Goal: Navigation & Orientation: Find specific page/section

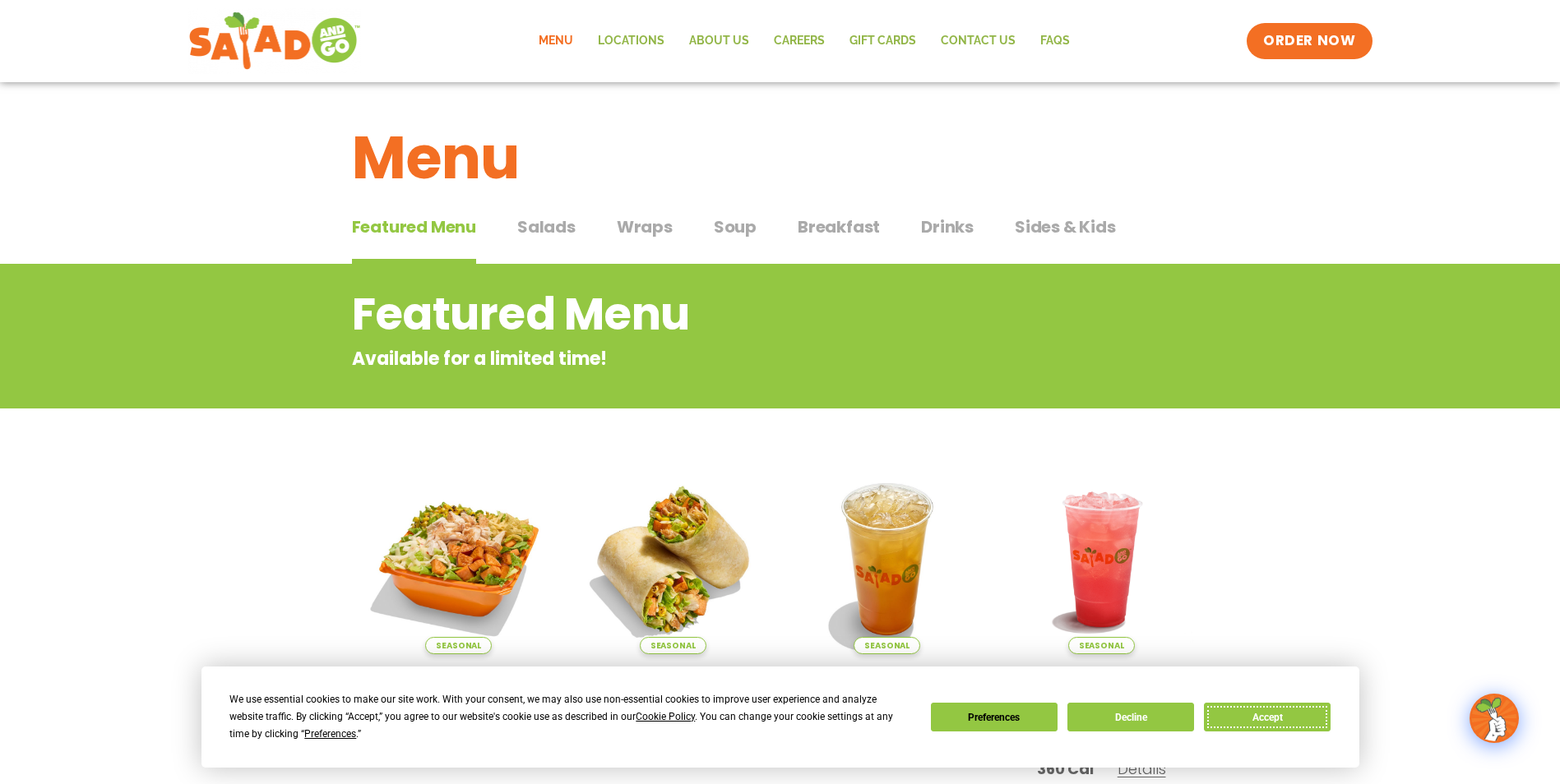
click at [1277, 714] on button "Accept" at bounding box center [1267, 717] width 127 height 29
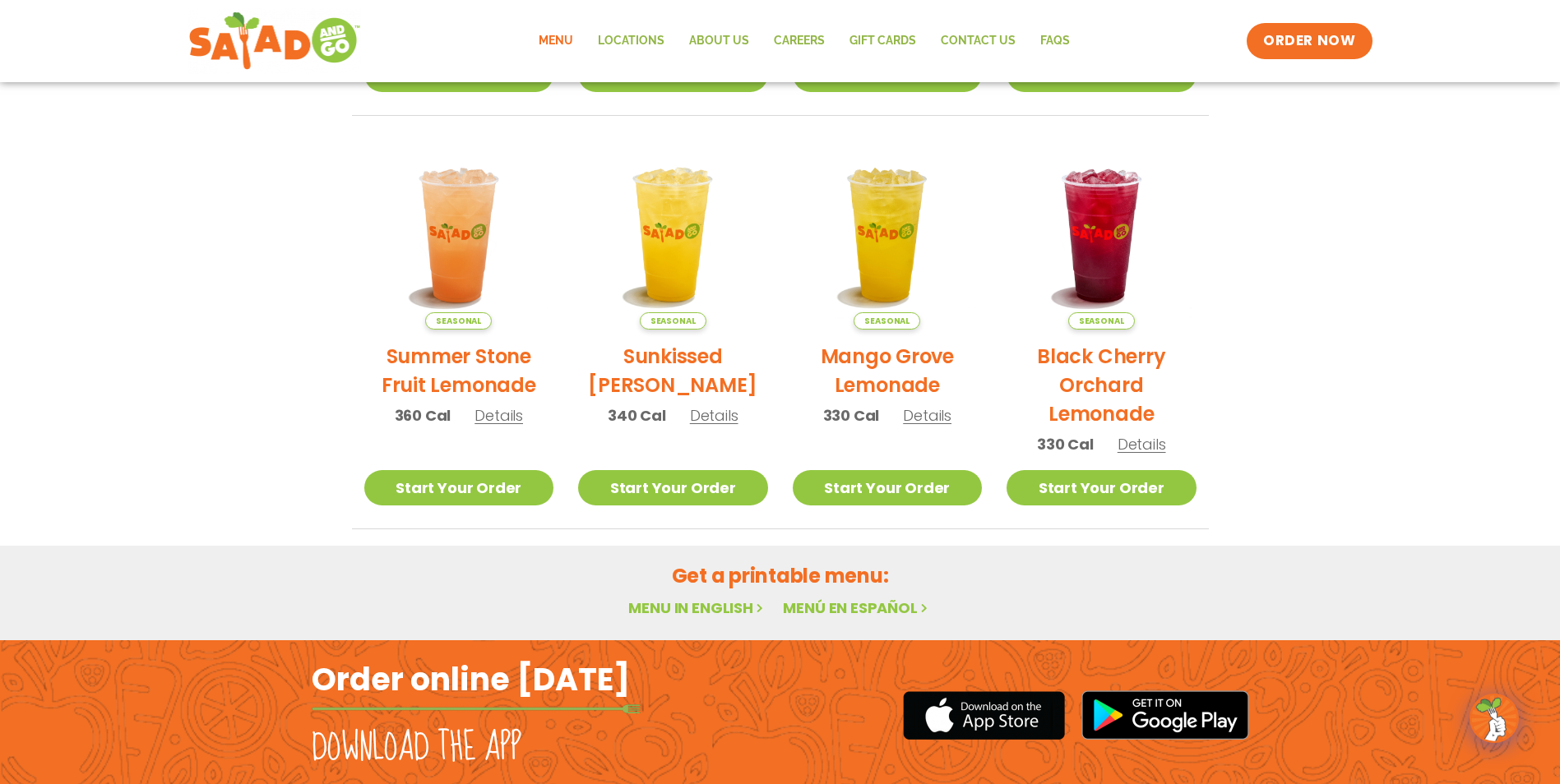
scroll to position [740, 0]
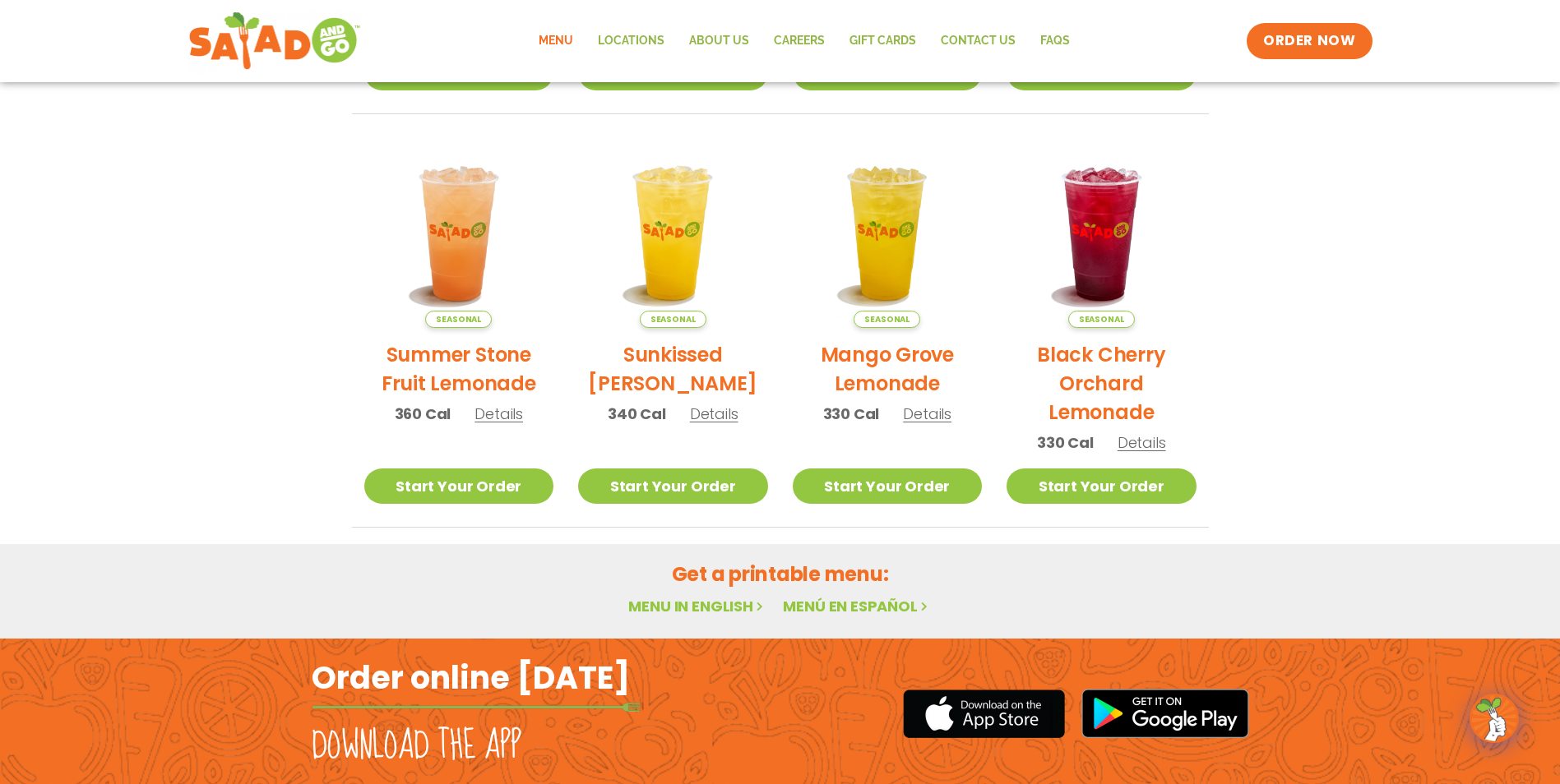
click at [673, 603] on link "Menu in English" at bounding box center [698, 606] width 138 height 20
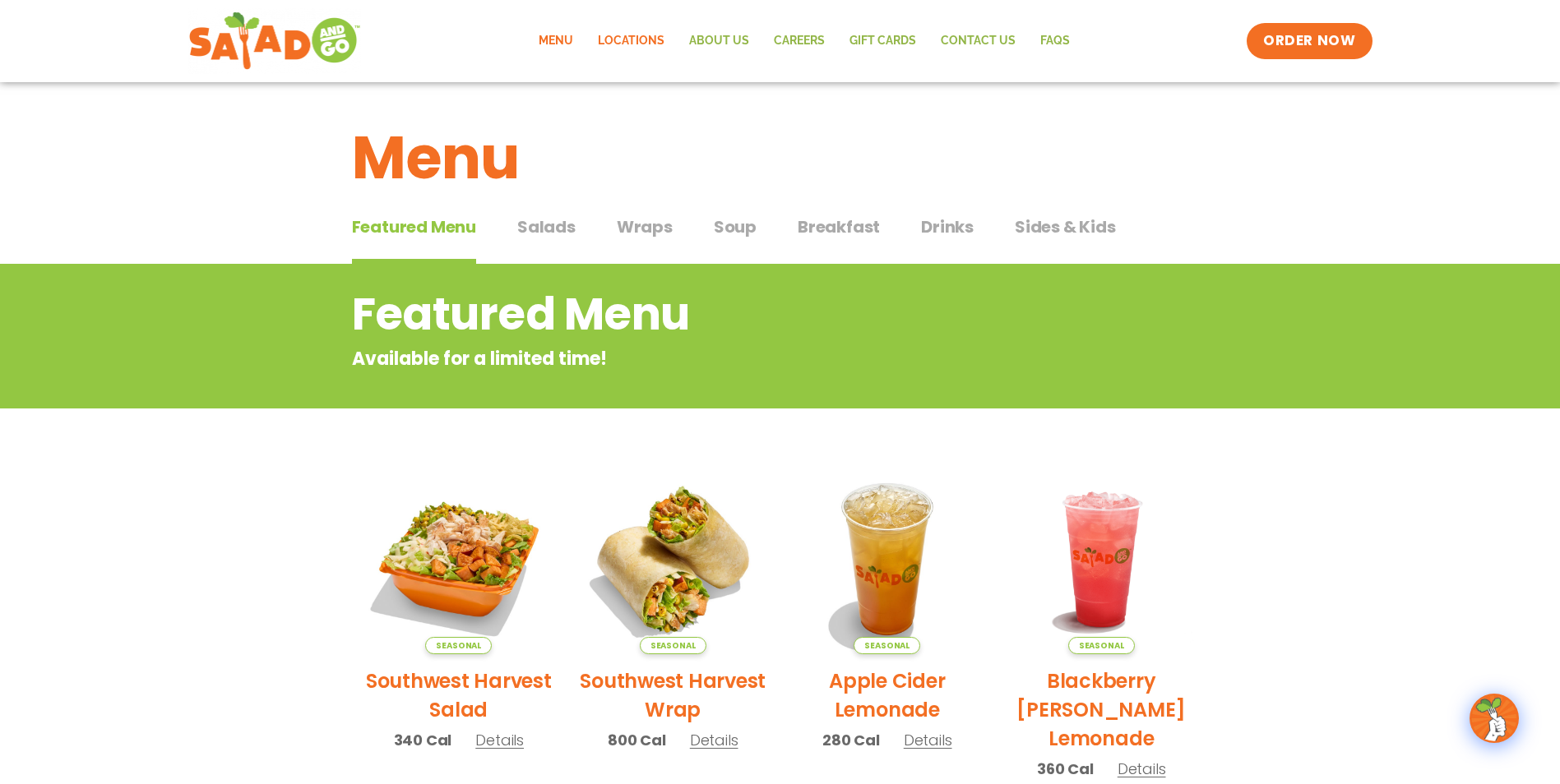
click at [641, 40] on link "Locations" at bounding box center [630, 40] width 91 height 38
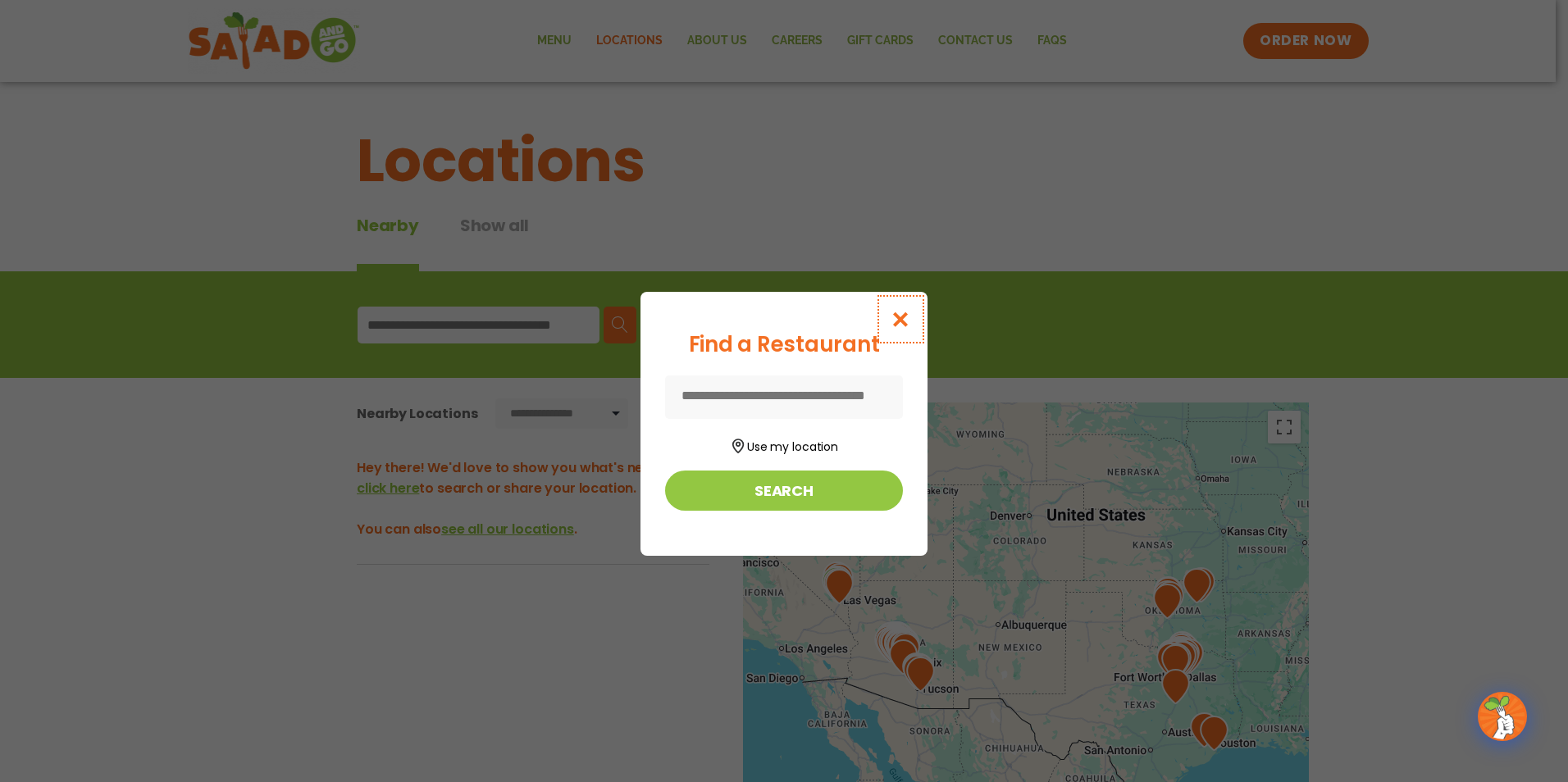
click at [897, 319] on icon "Close modal" at bounding box center [901, 319] width 20 height 17
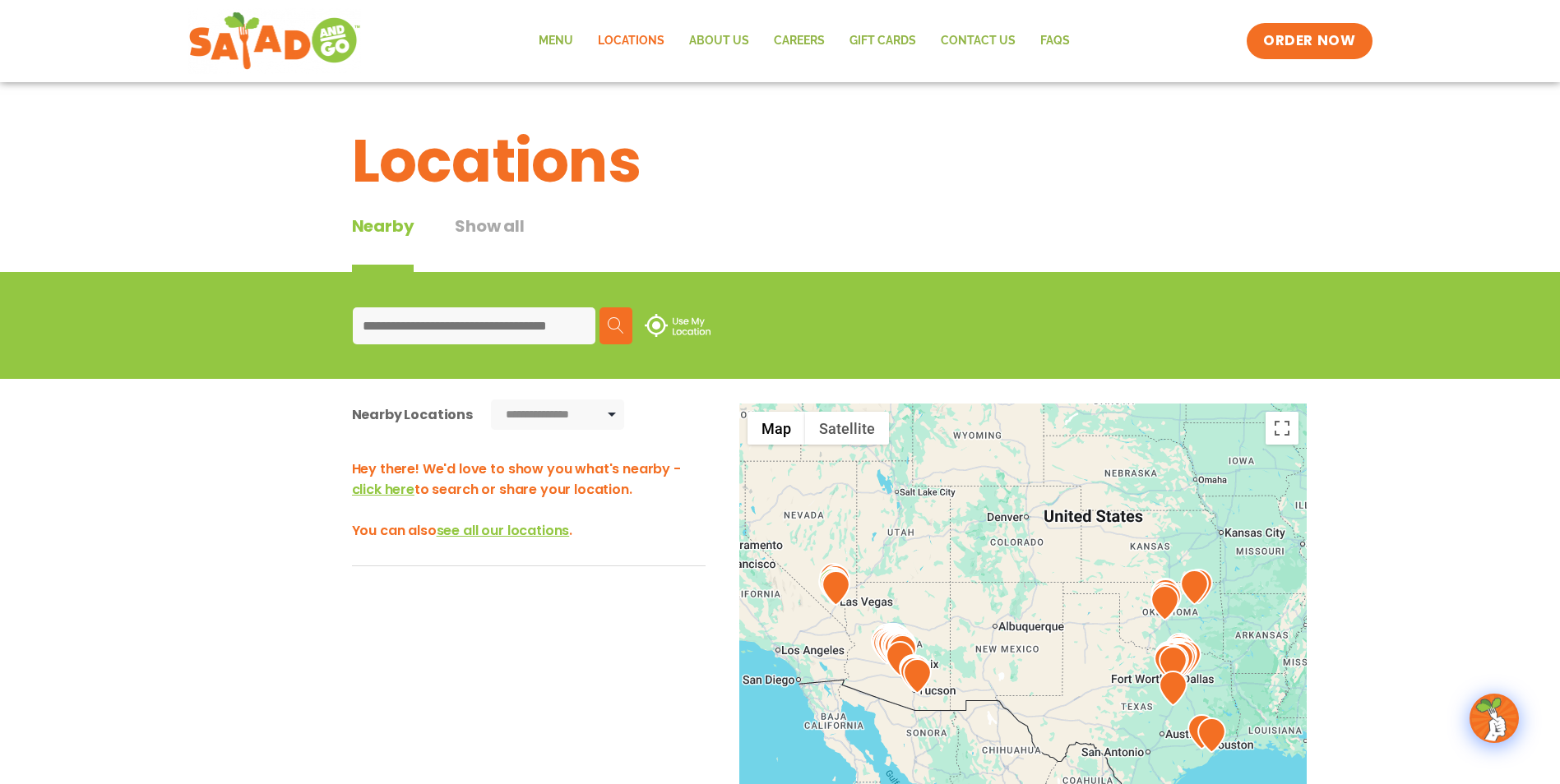
click at [569, 328] on input at bounding box center [474, 326] width 243 height 37
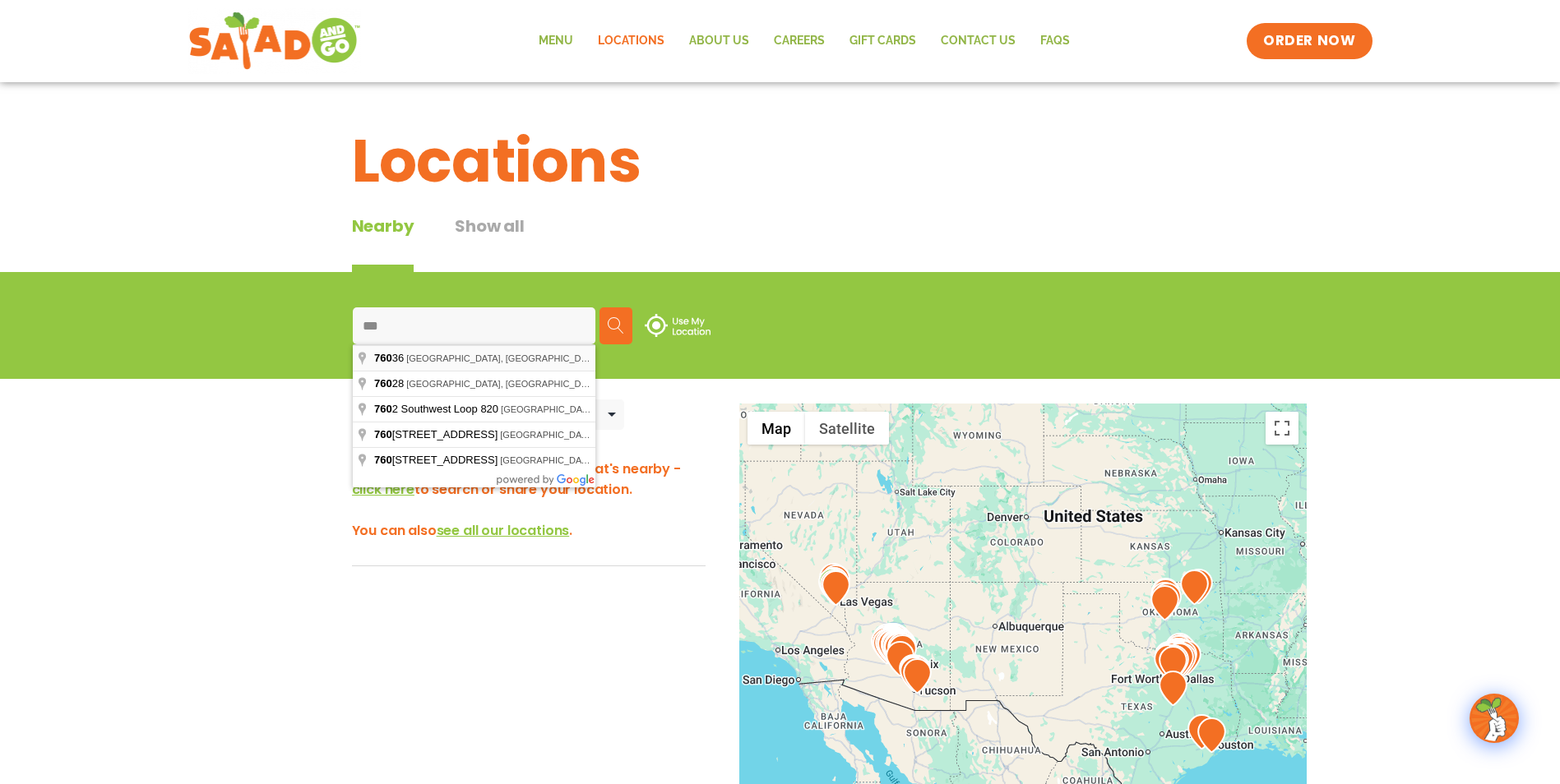
type input "**********"
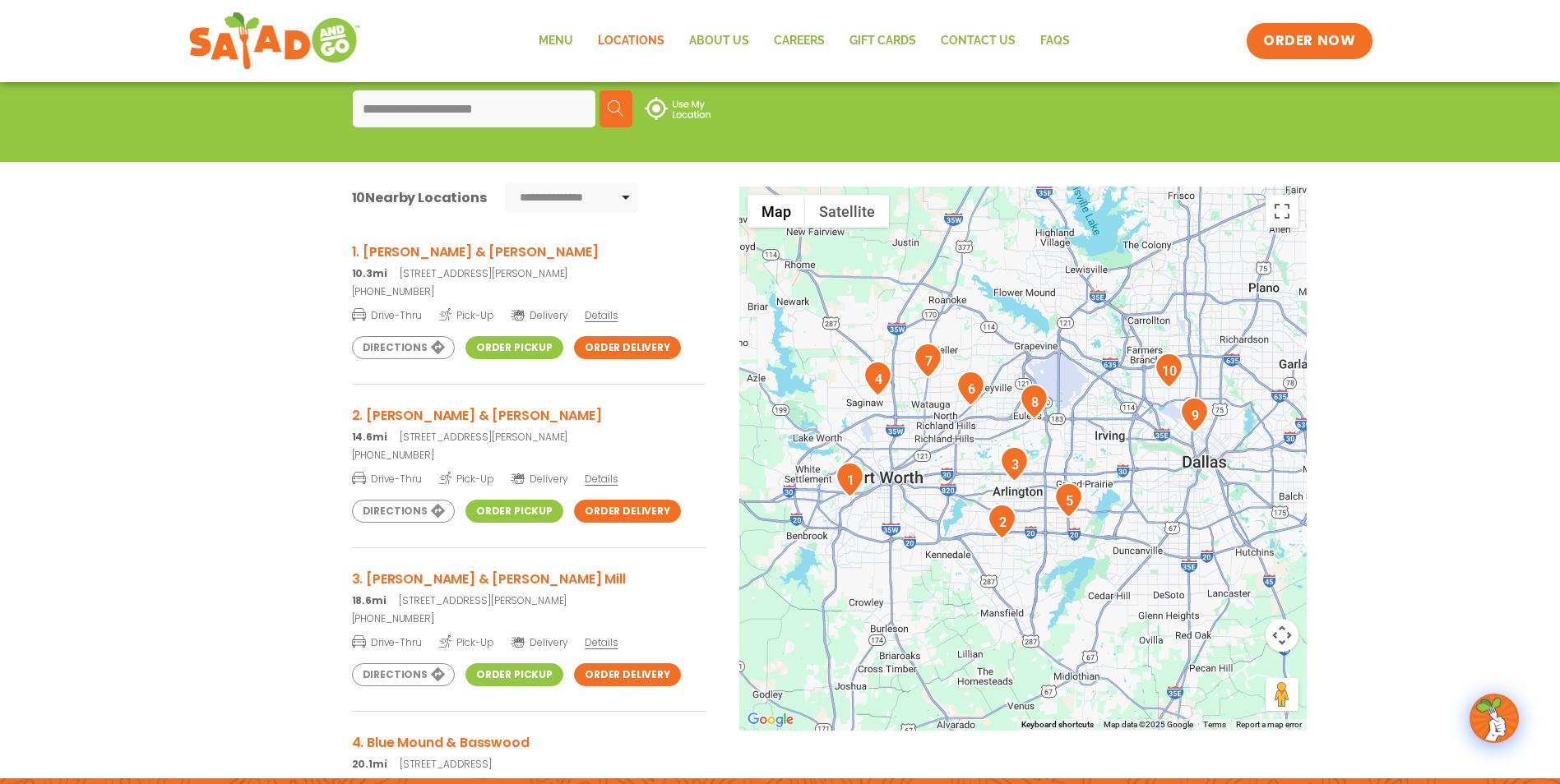
scroll to position [222, 0]
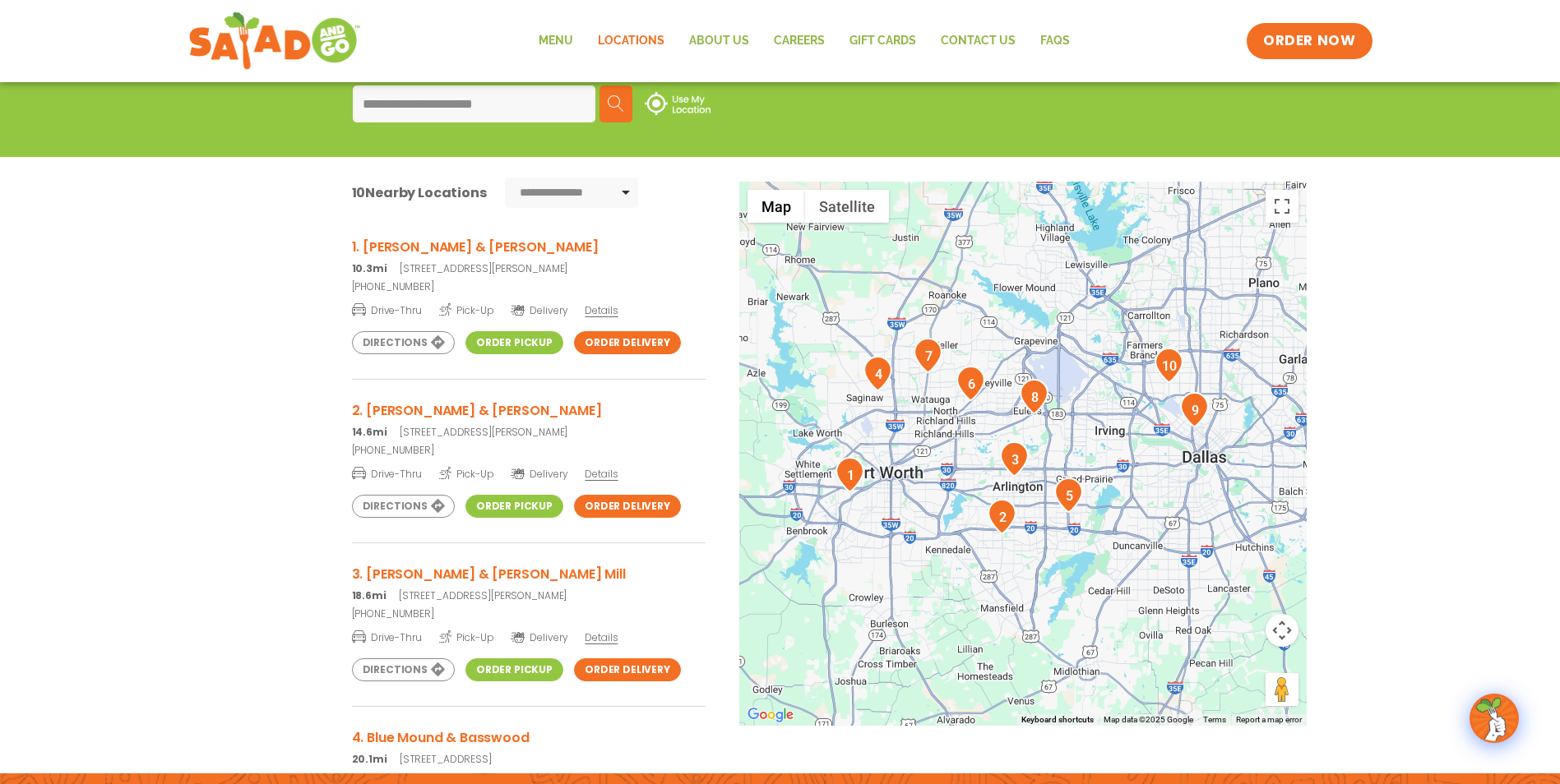
click at [849, 488] on img "1" at bounding box center [849, 475] width 29 height 35
click at [1281, 627] on button "Map camera controls" at bounding box center [1282, 630] width 33 height 33
click at [1245, 595] on button "Zoom in" at bounding box center [1241, 590] width 33 height 33
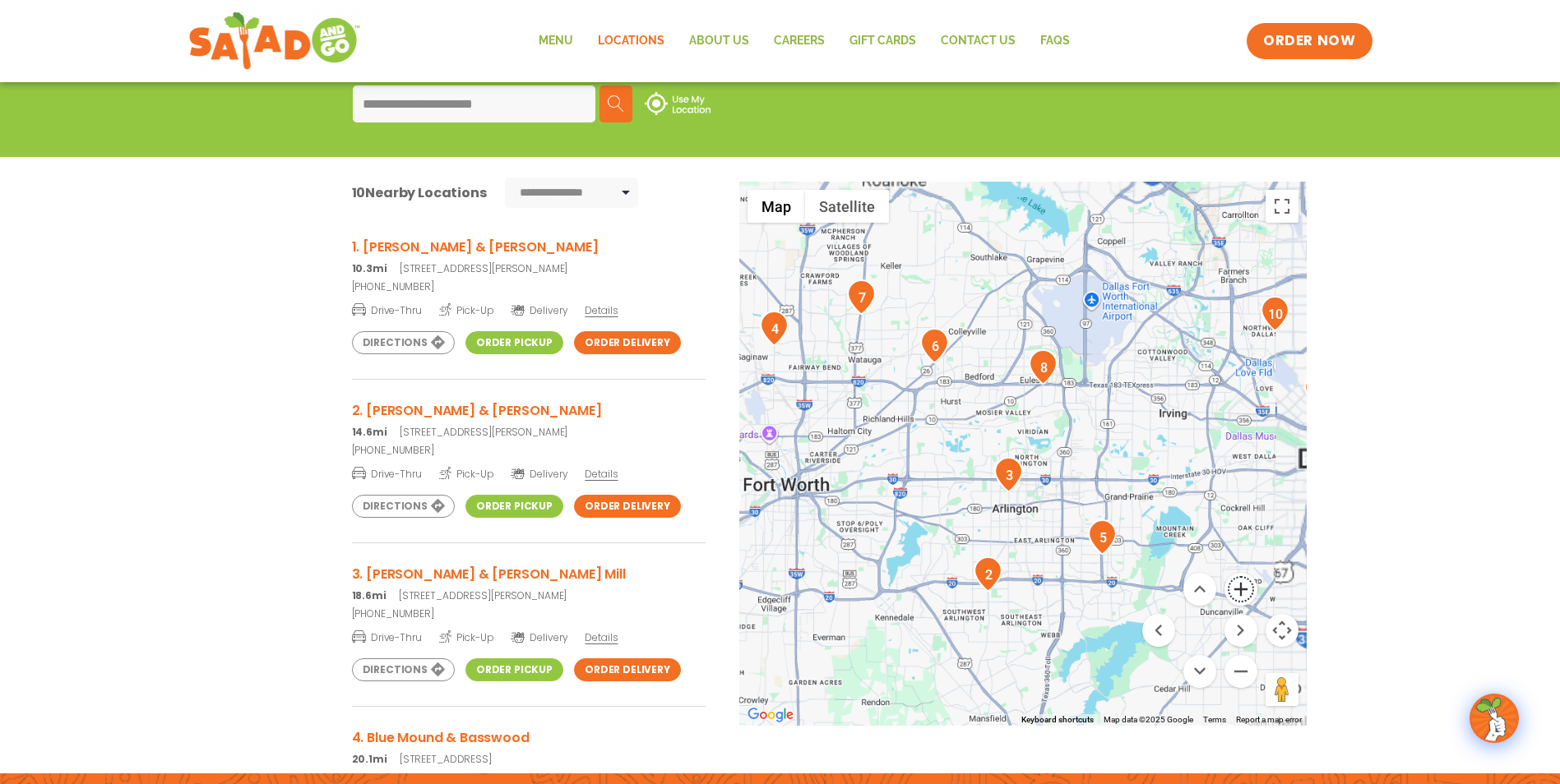
click at [1245, 595] on button "Zoom in" at bounding box center [1241, 590] width 33 height 33
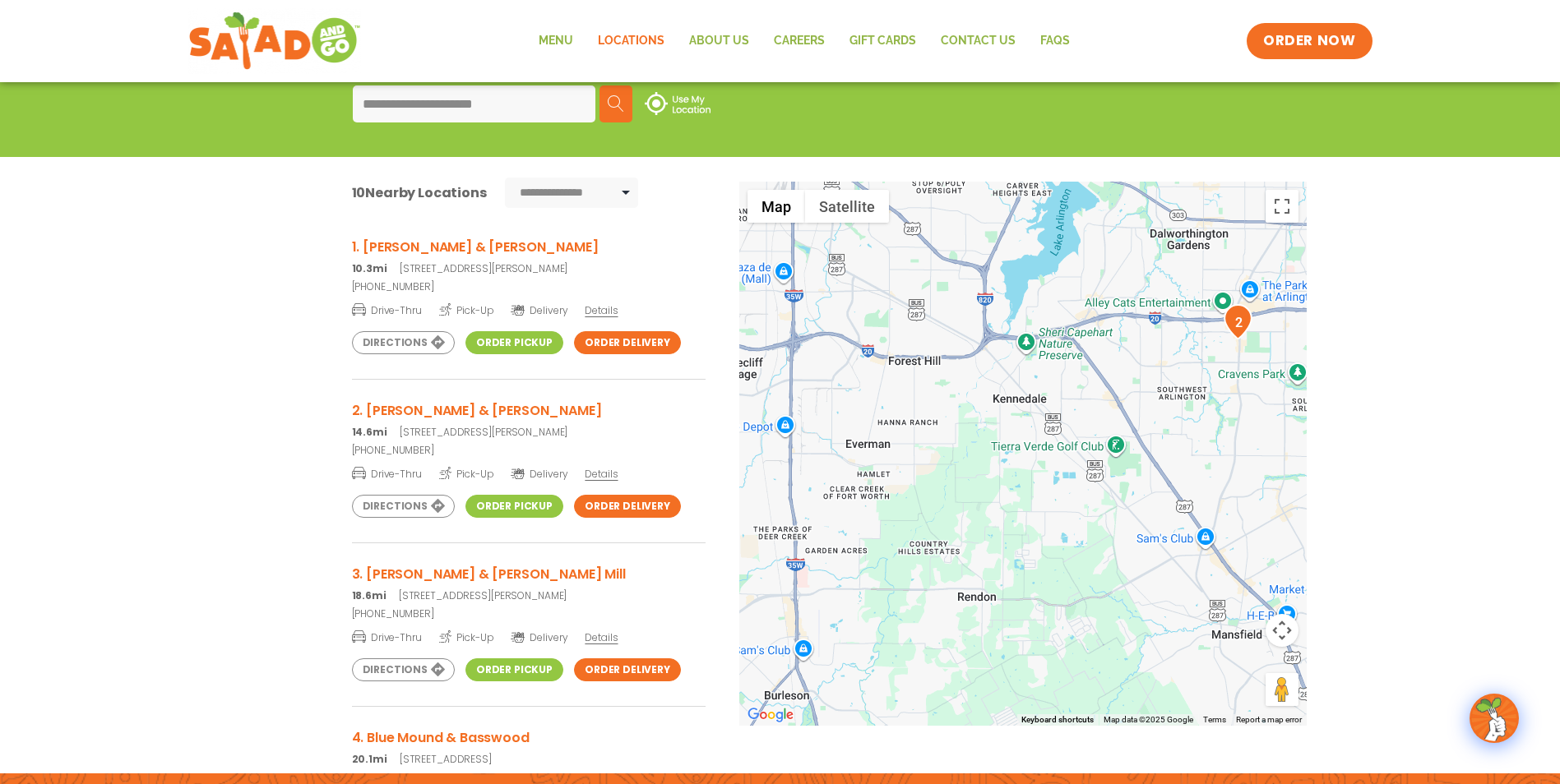
drag, startPoint x: 961, startPoint y: 590, endPoint x: 1269, endPoint y: 147, distance: 539.5
click at [1269, 147] on section "**********" at bounding box center [780, 399] width 1560 height 698
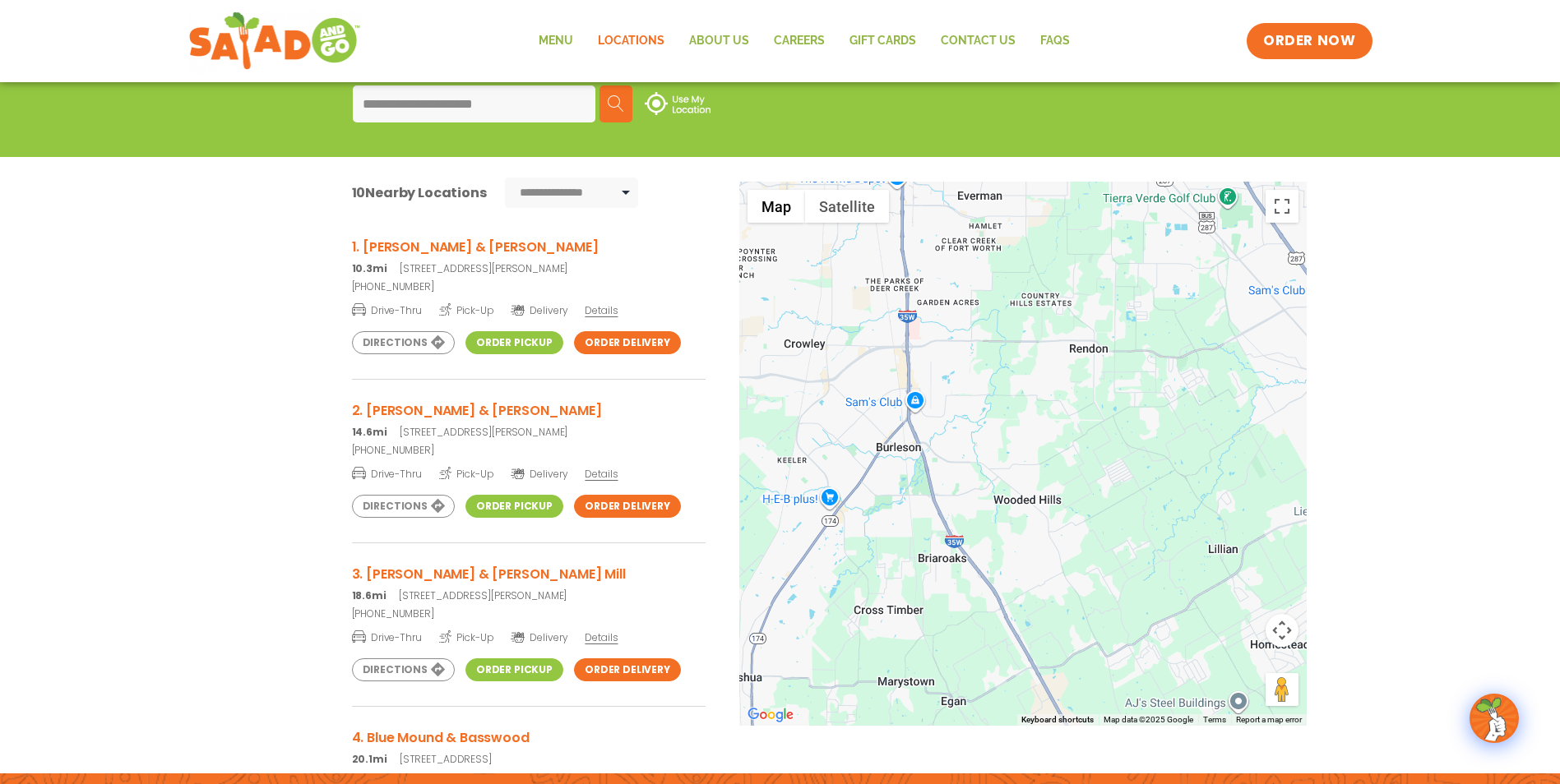
drag, startPoint x: 938, startPoint y: 621, endPoint x: 1039, endPoint y: 379, distance: 262.2
click at [1039, 379] on div at bounding box center [1023, 453] width 567 height 544
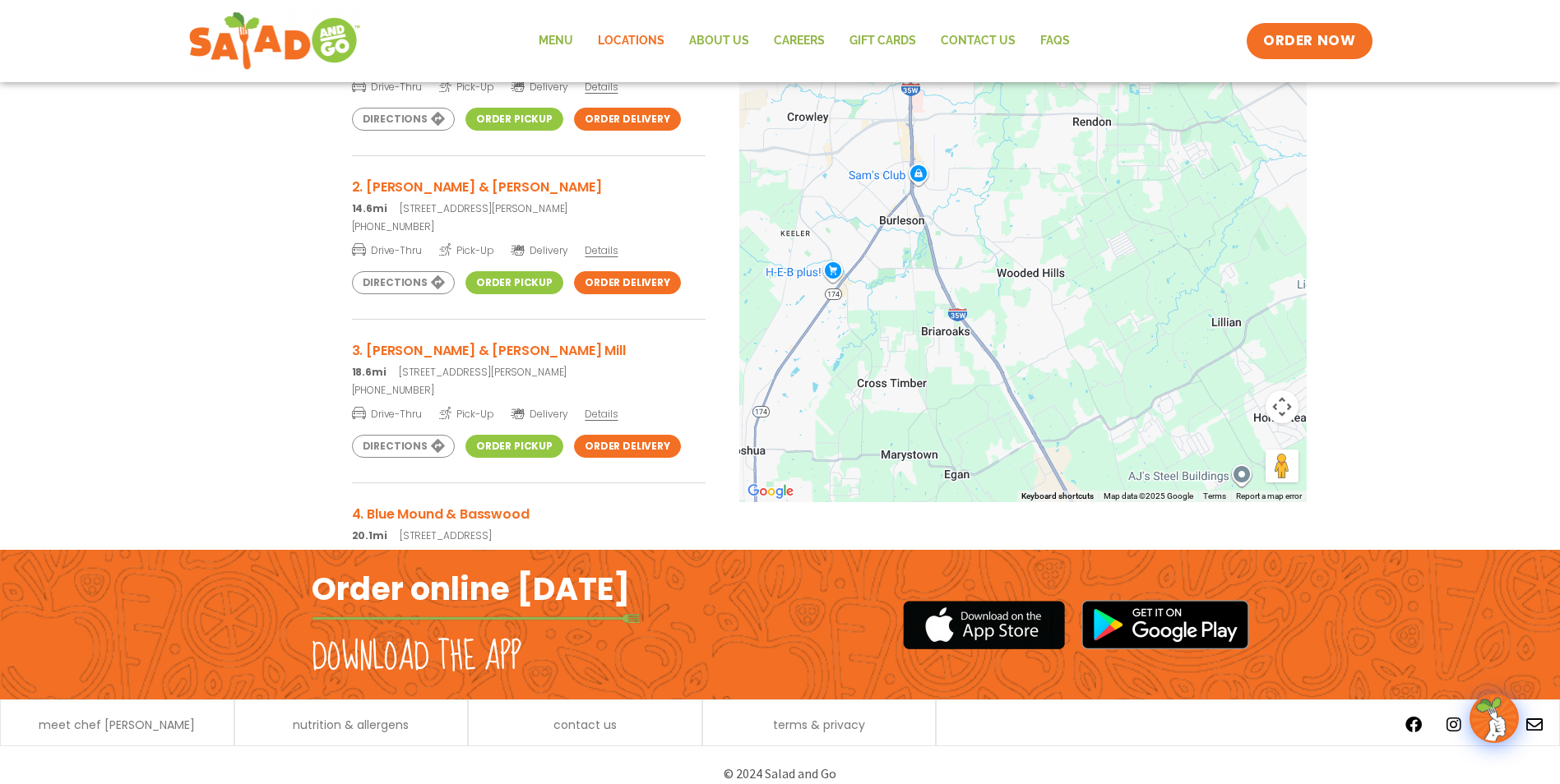
scroll to position [463, 0]
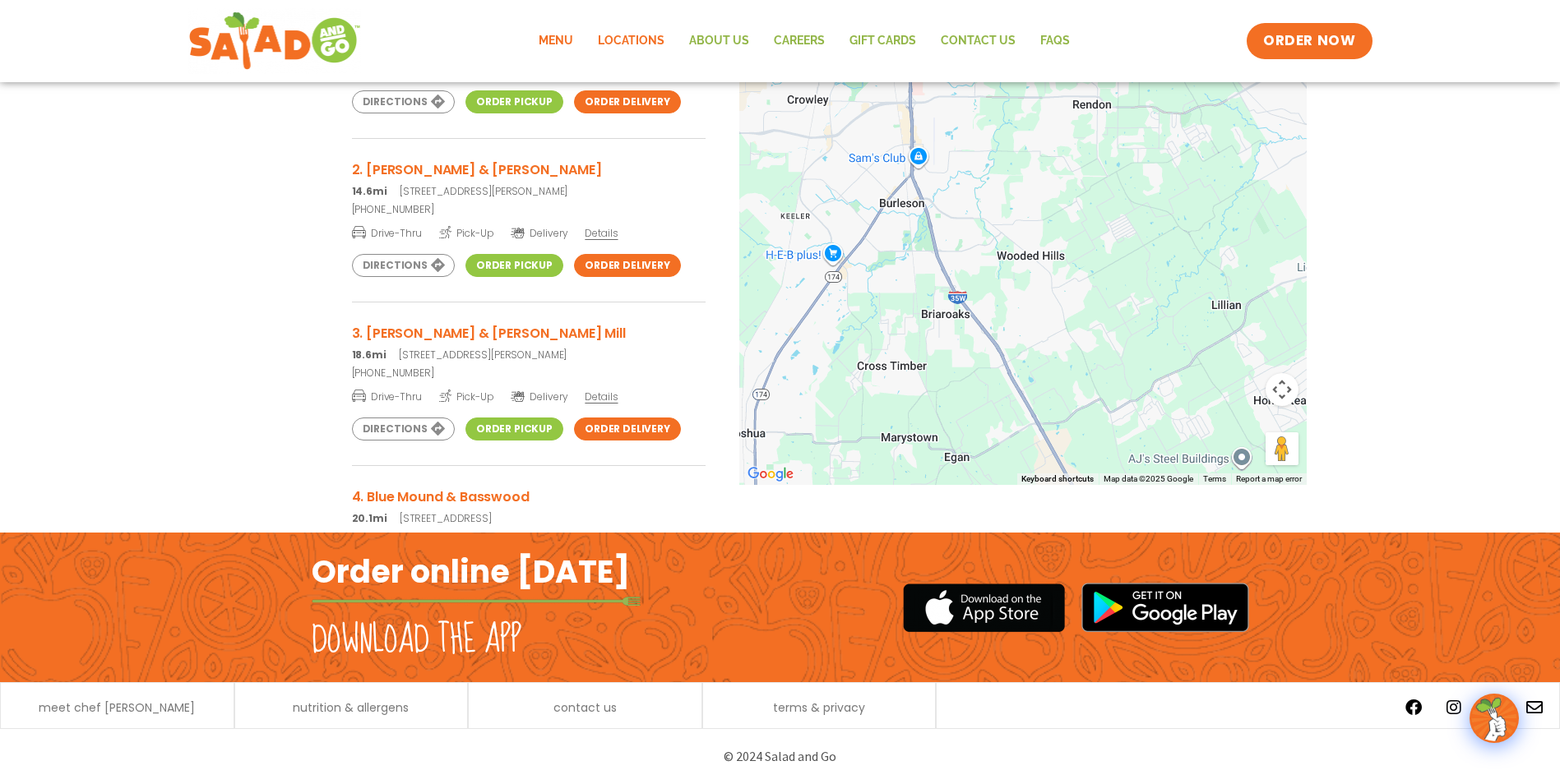
click at [548, 45] on link "Menu" at bounding box center [556, 40] width 59 height 38
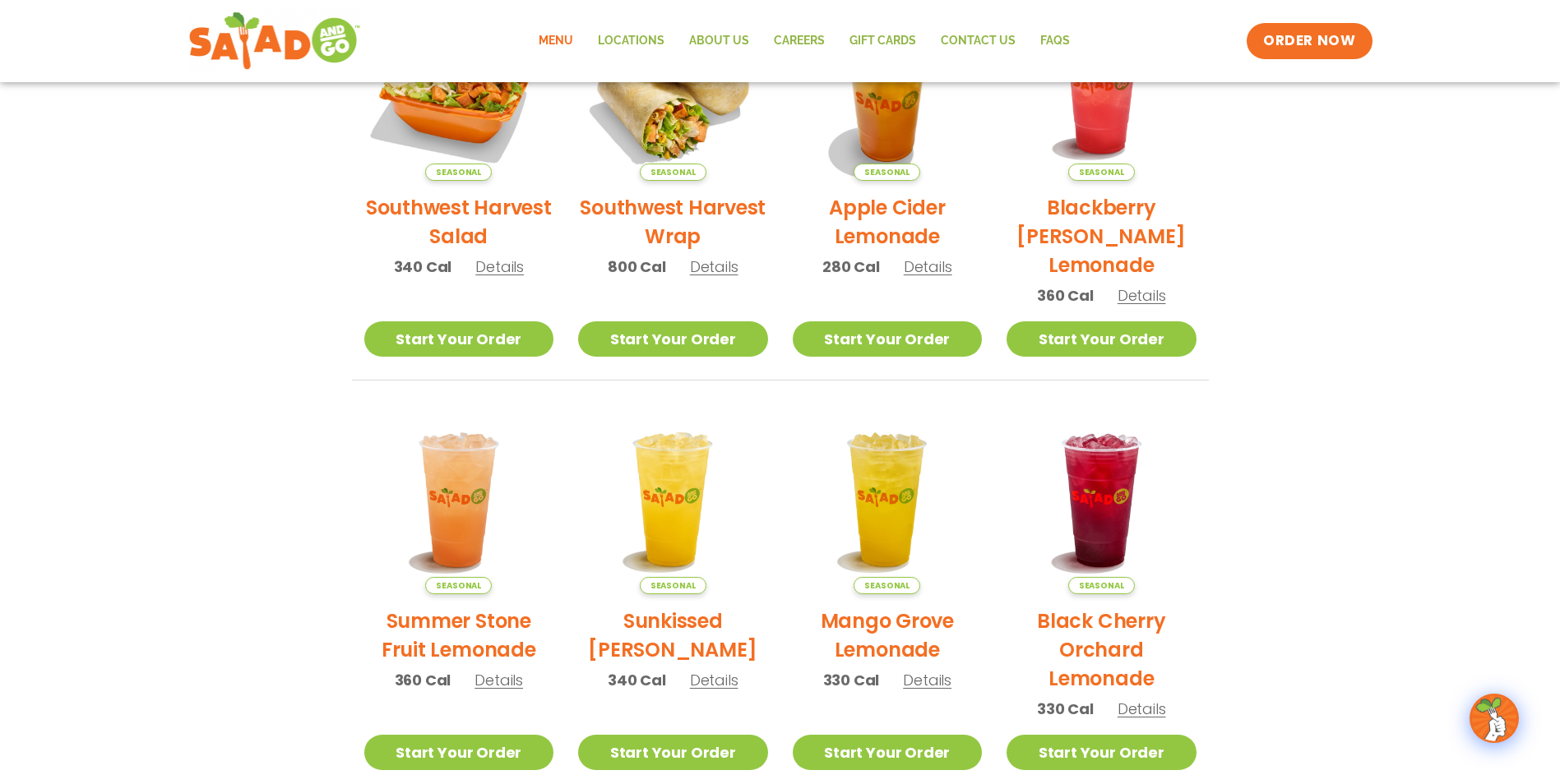
scroll to position [493, 0]
